Goal: Information Seeking & Learning: Learn about a topic

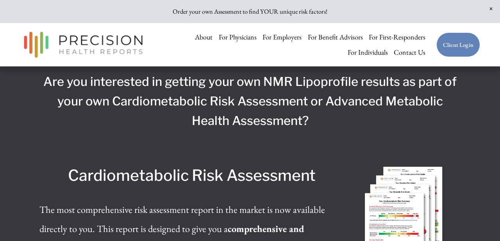
scroll to position [1588, 0]
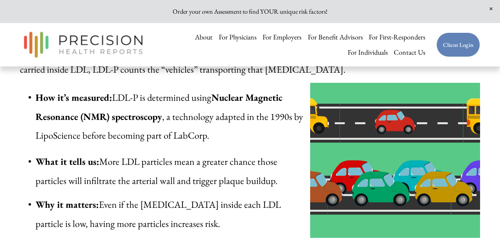
scroll to position [858, 0]
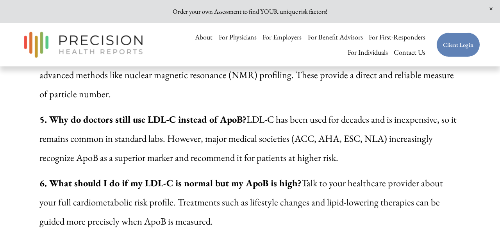
scroll to position [2706, 0]
